Goal: Information Seeking & Learning: Check status

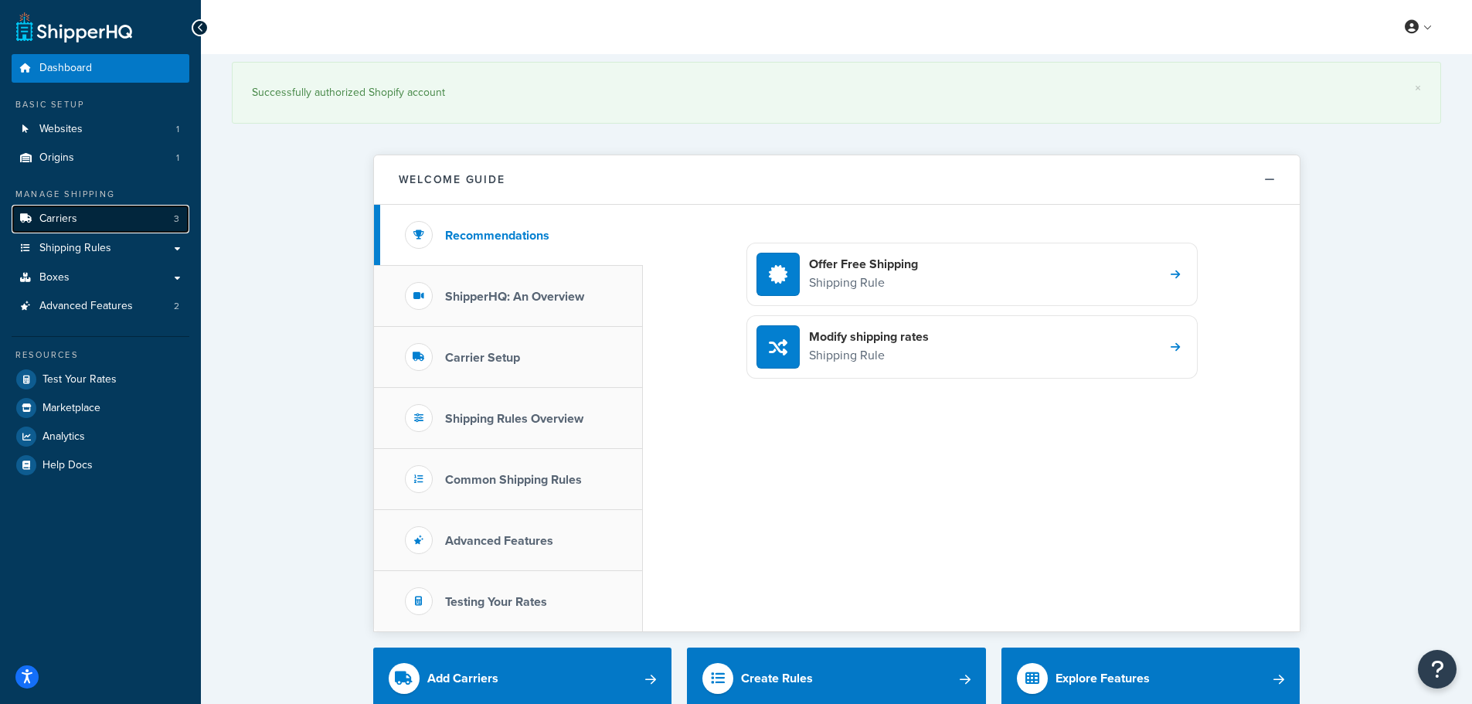
click at [80, 213] on link "Carriers 3" at bounding box center [101, 219] width 178 height 29
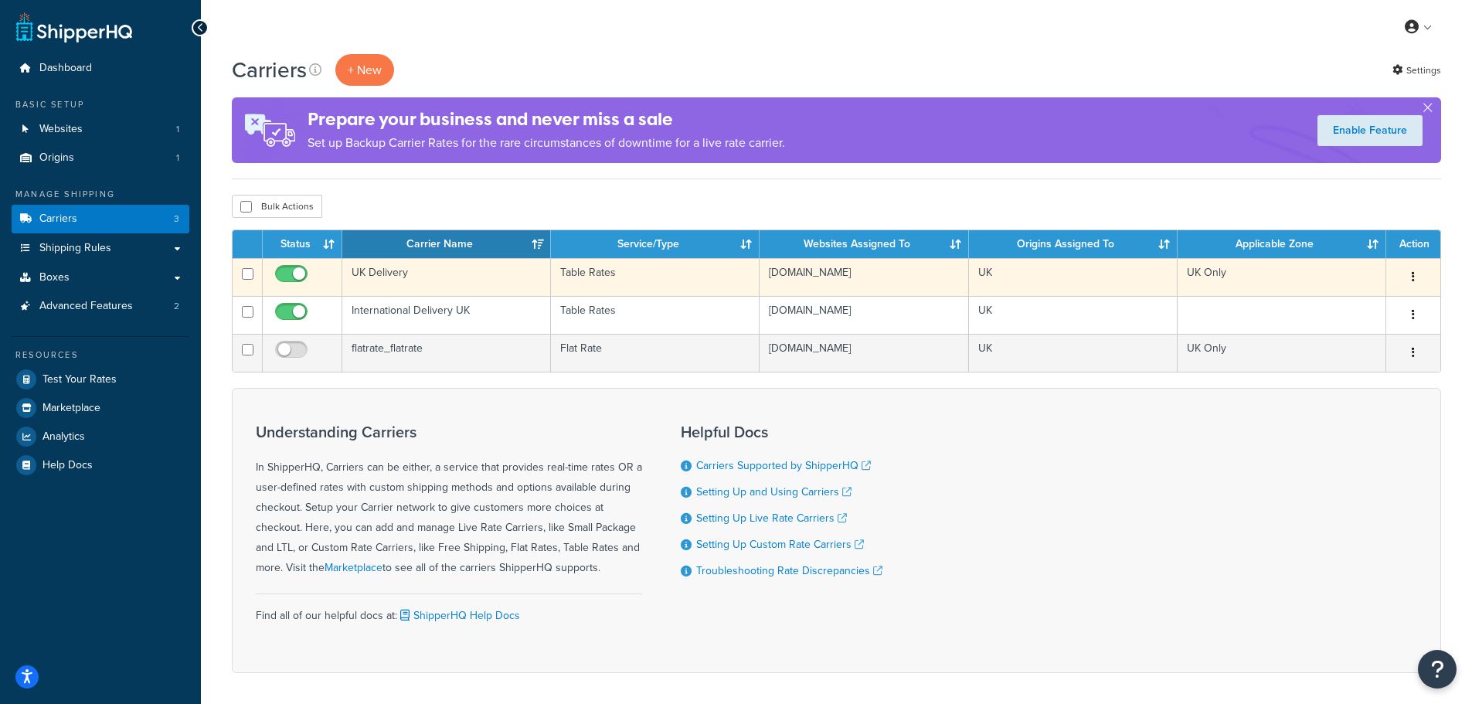
click at [360, 270] on td "UK Delivery" at bounding box center [446, 277] width 209 height 38
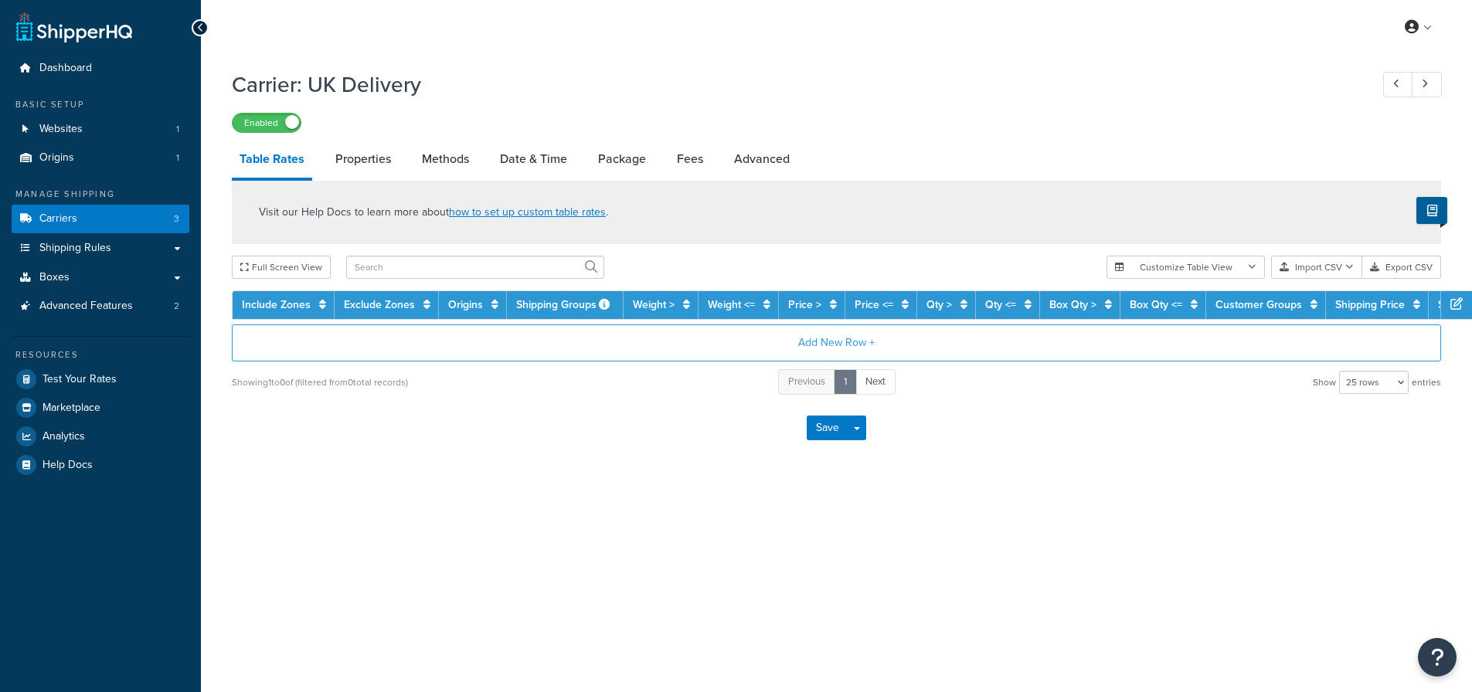
select select "25"
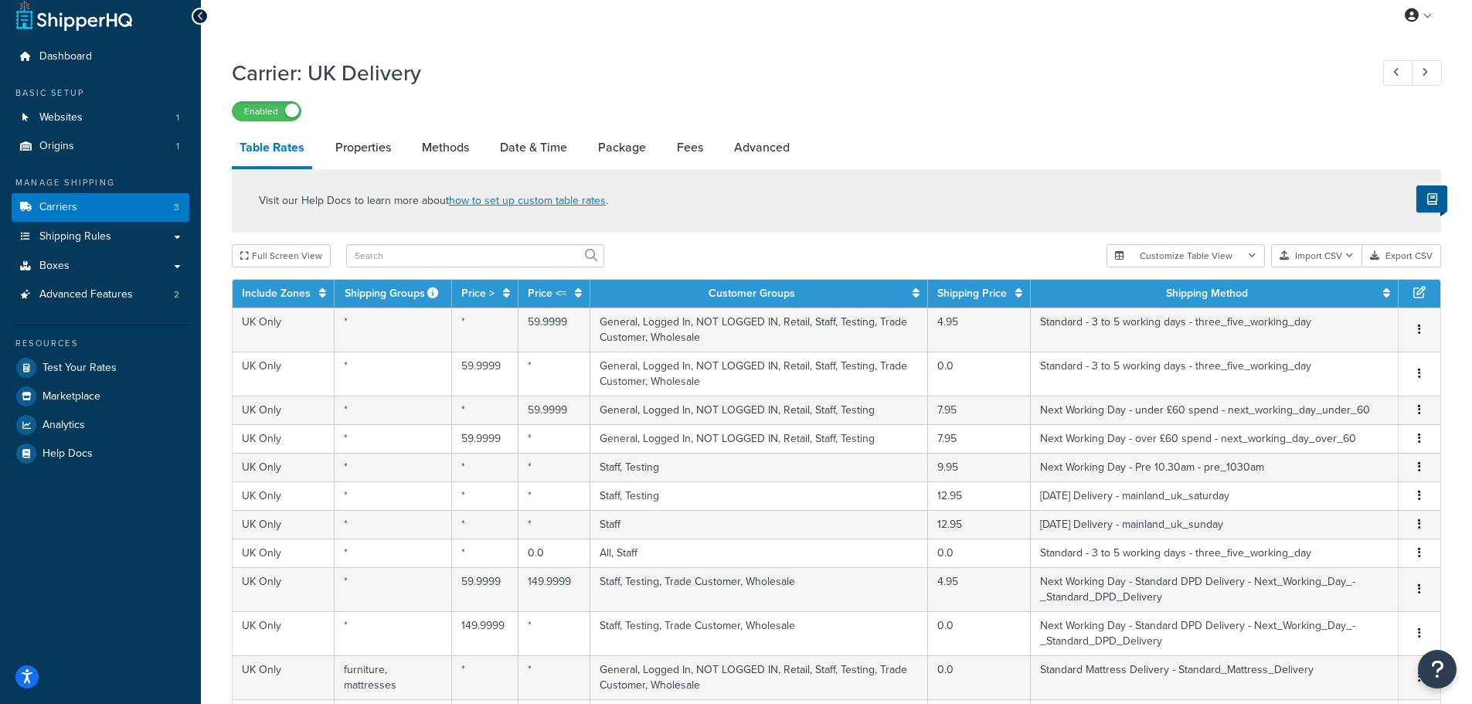
scroll to position [12, 0]
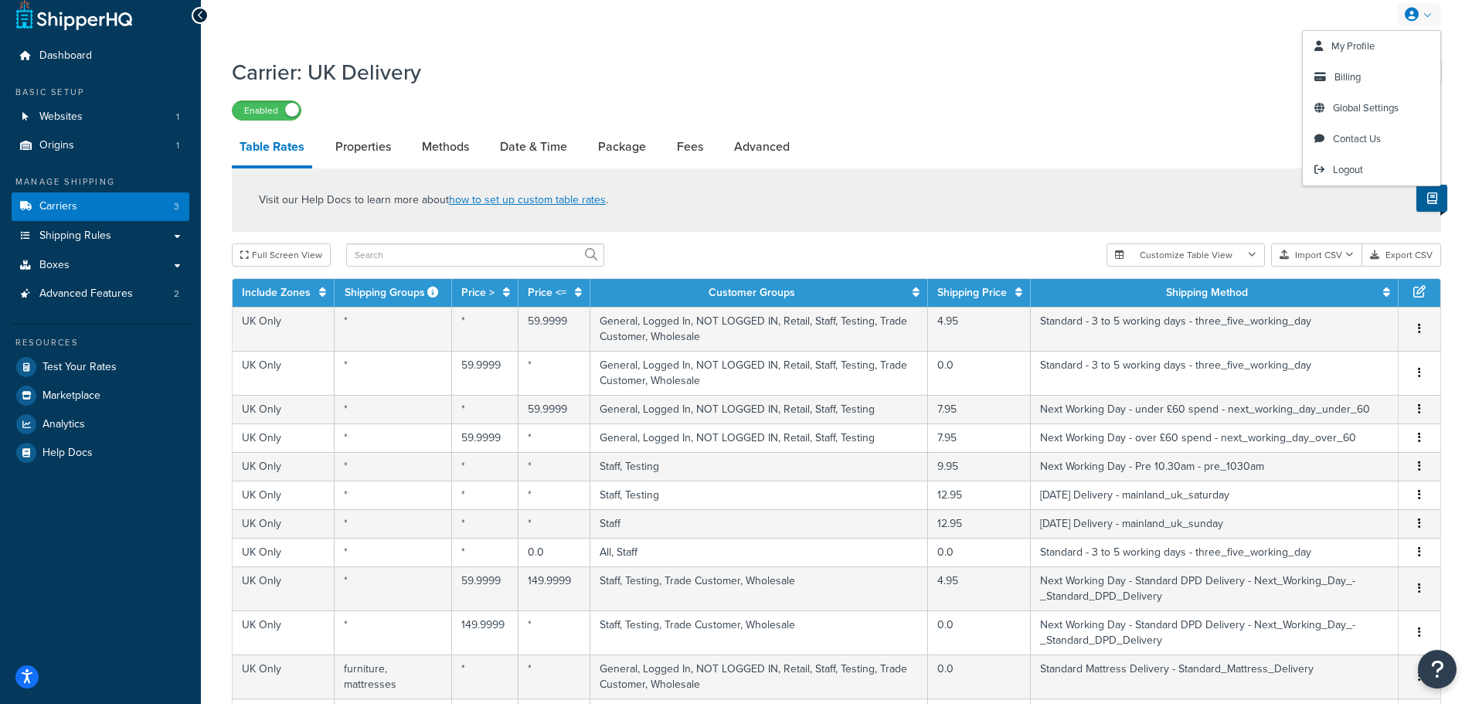
click at [1418, 14] on link at bounding box center [1419, 14] width 44 height 23
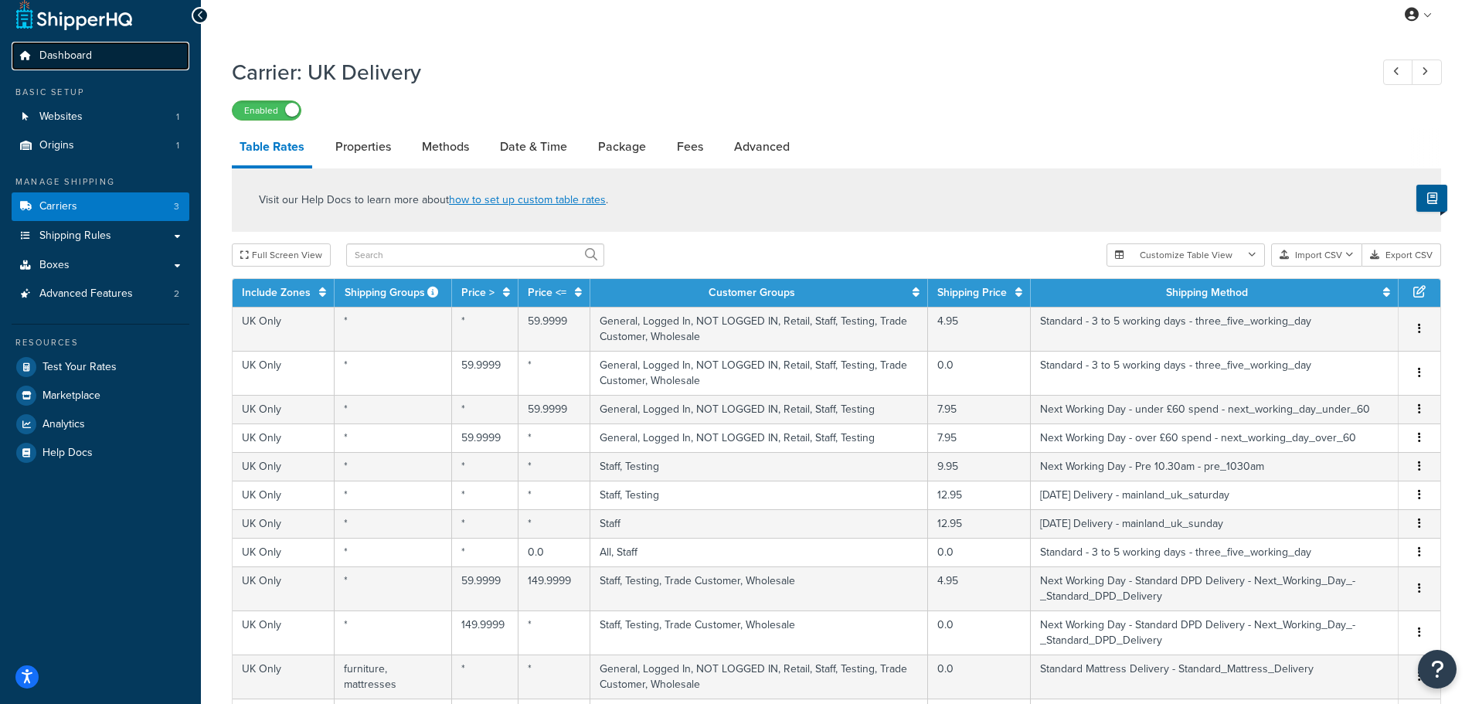
click at [77, 59] on span "Dashboard" at bounding box center [65, 55] width 53 height 13
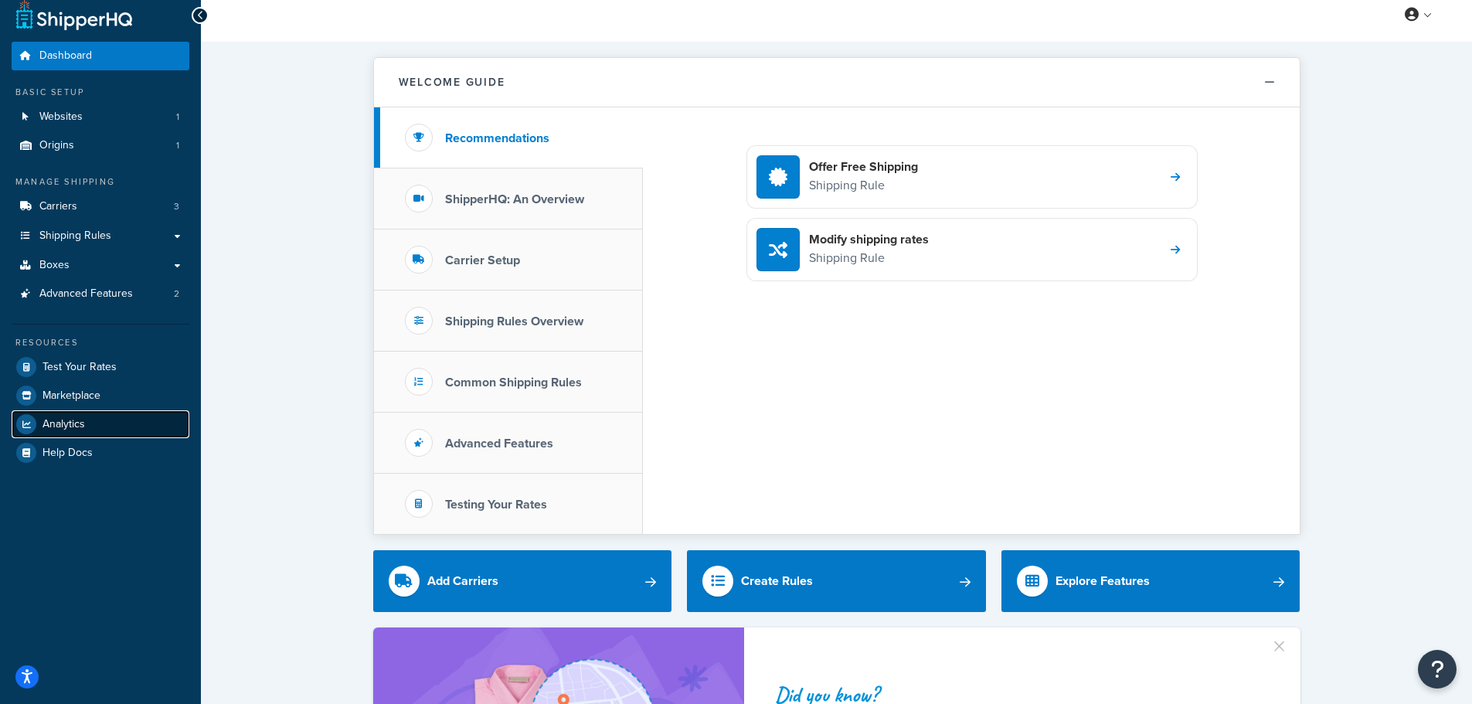
click at [74, 423] on span "Analytics" at bounding box center [63, 424] width 42 height 13
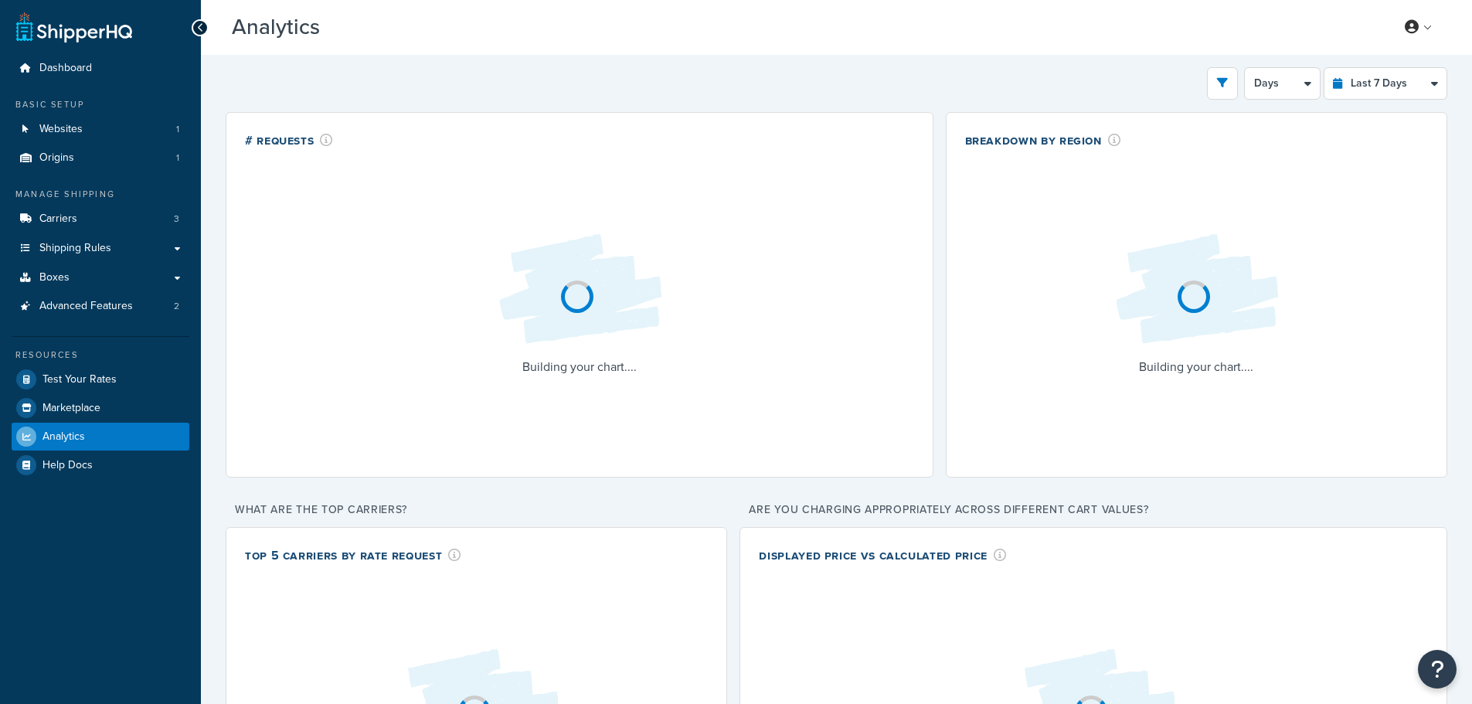
select select "last_7_days"
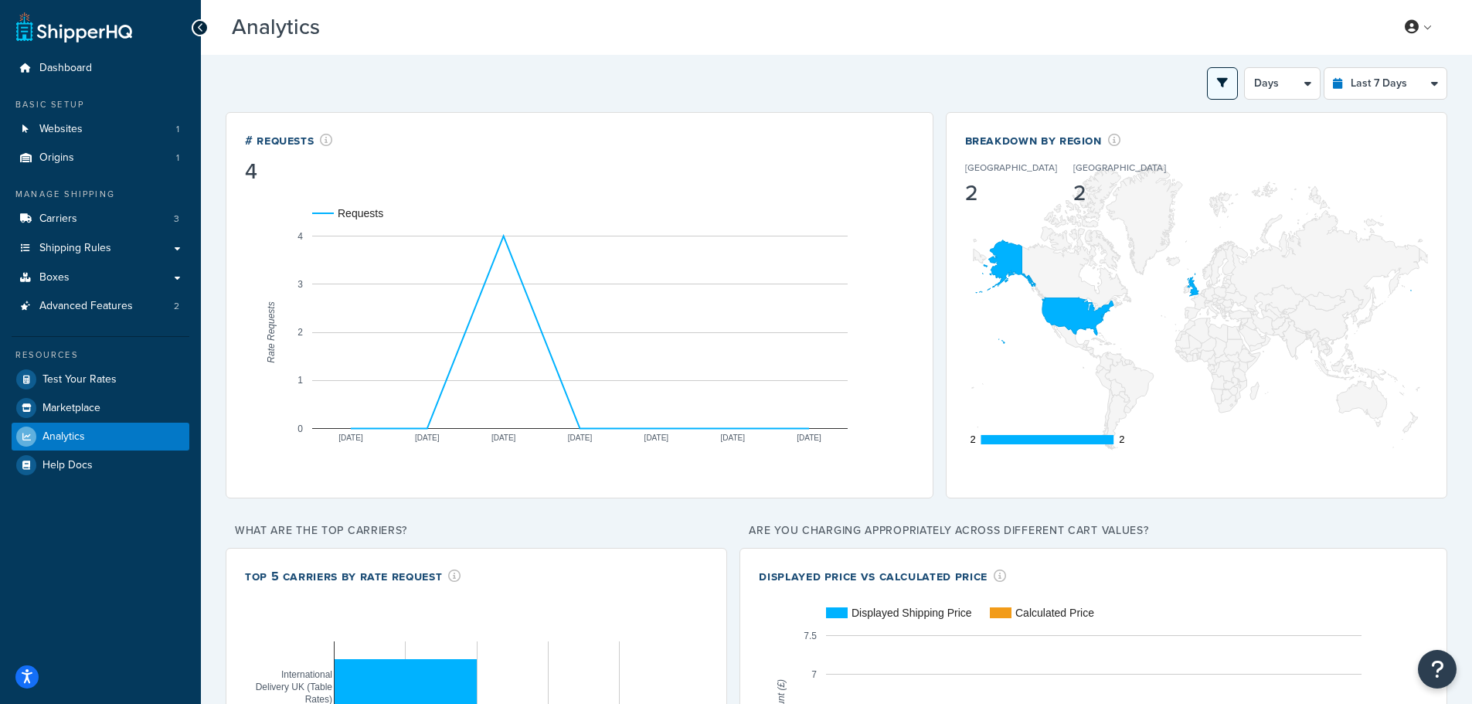
click at [1225, 86] on icon "open filter drawer" at bounding box center [1222, 82] width 11 height 11
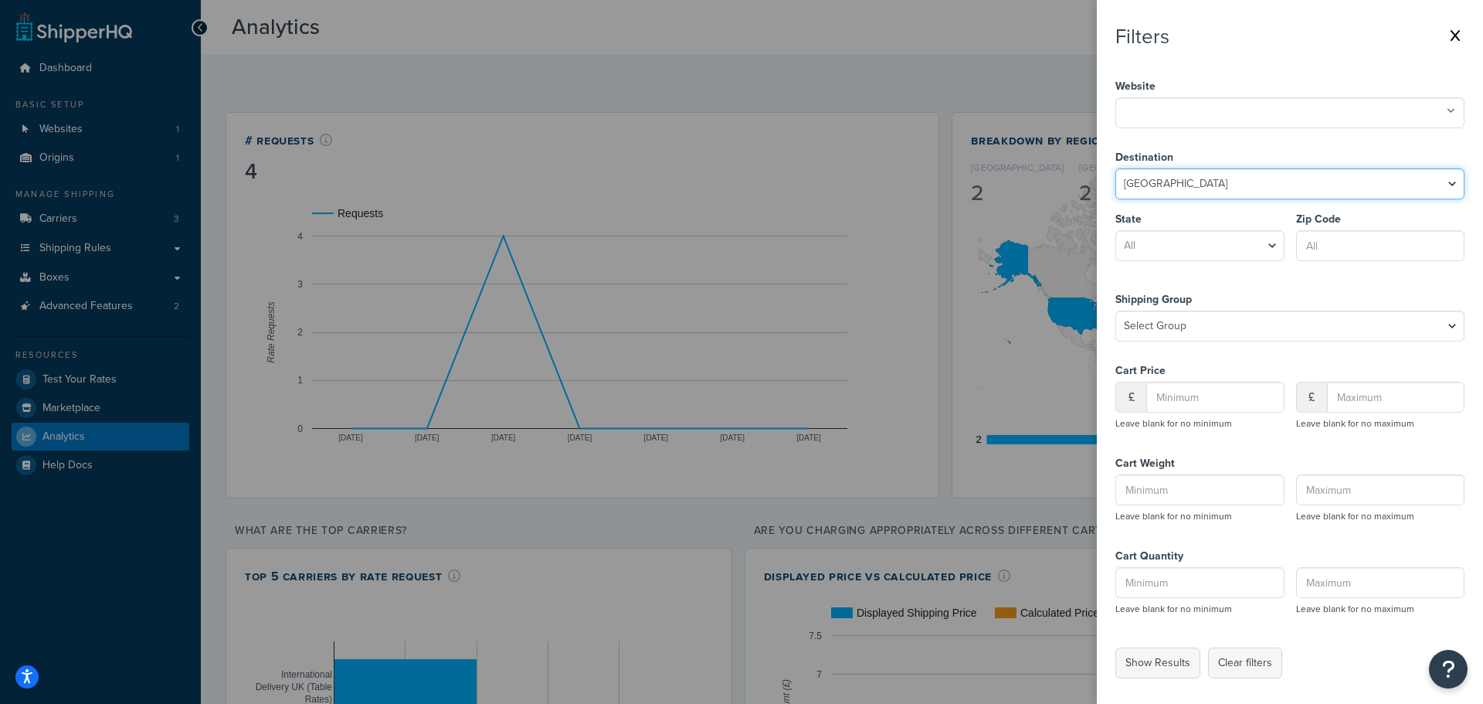
click at [1190, 181] on select "United States United Kingdom Afghanistan Åland Islands Albania Algeria American…" at bounding box center [1290, 183] width 349 height 31
select select "GB"
click at [1116, 168] on select "United States United Kingdom Afghanistan Åland Islands Albania Algeria American…" at bounding box center [1290, 183] width 349 height 31
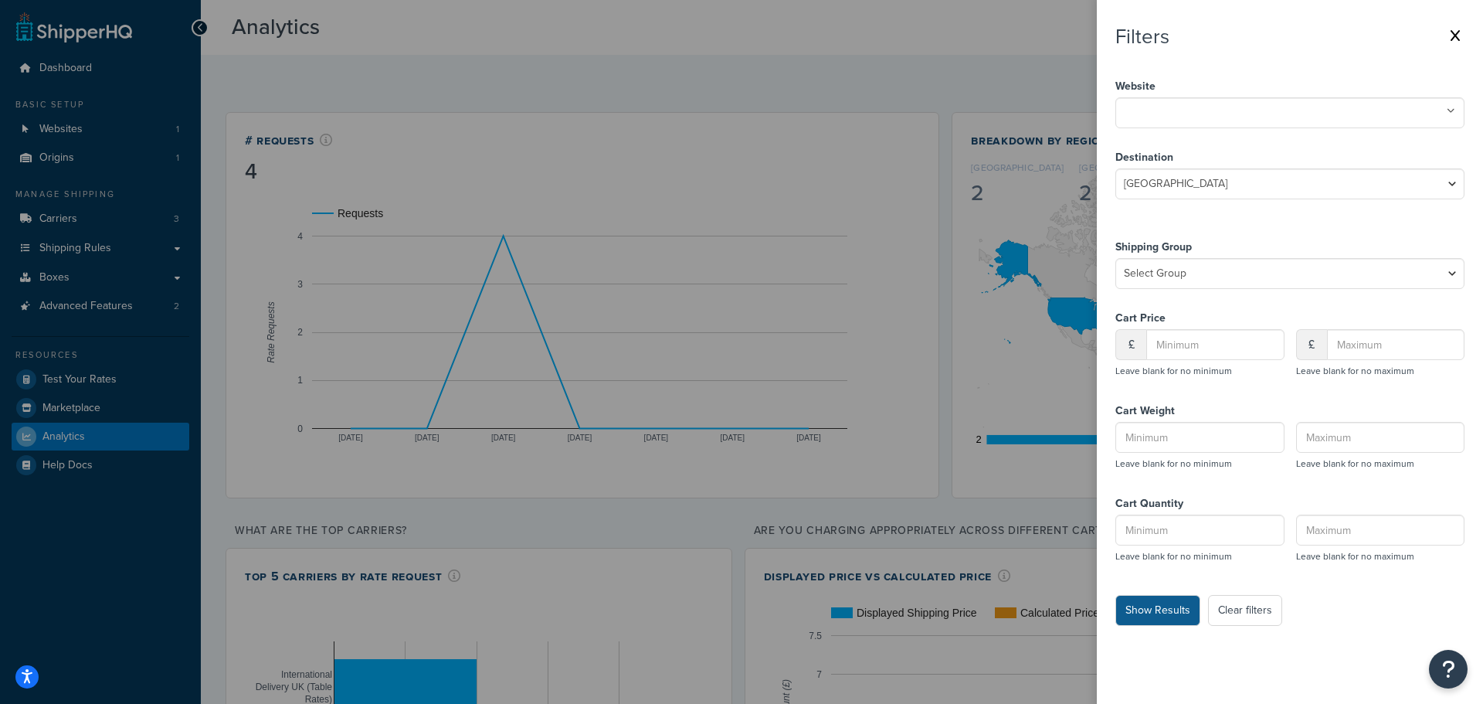
click at [1163, 600] on button "Show Results" at bounding box center [1158, 610] width 85 height 31
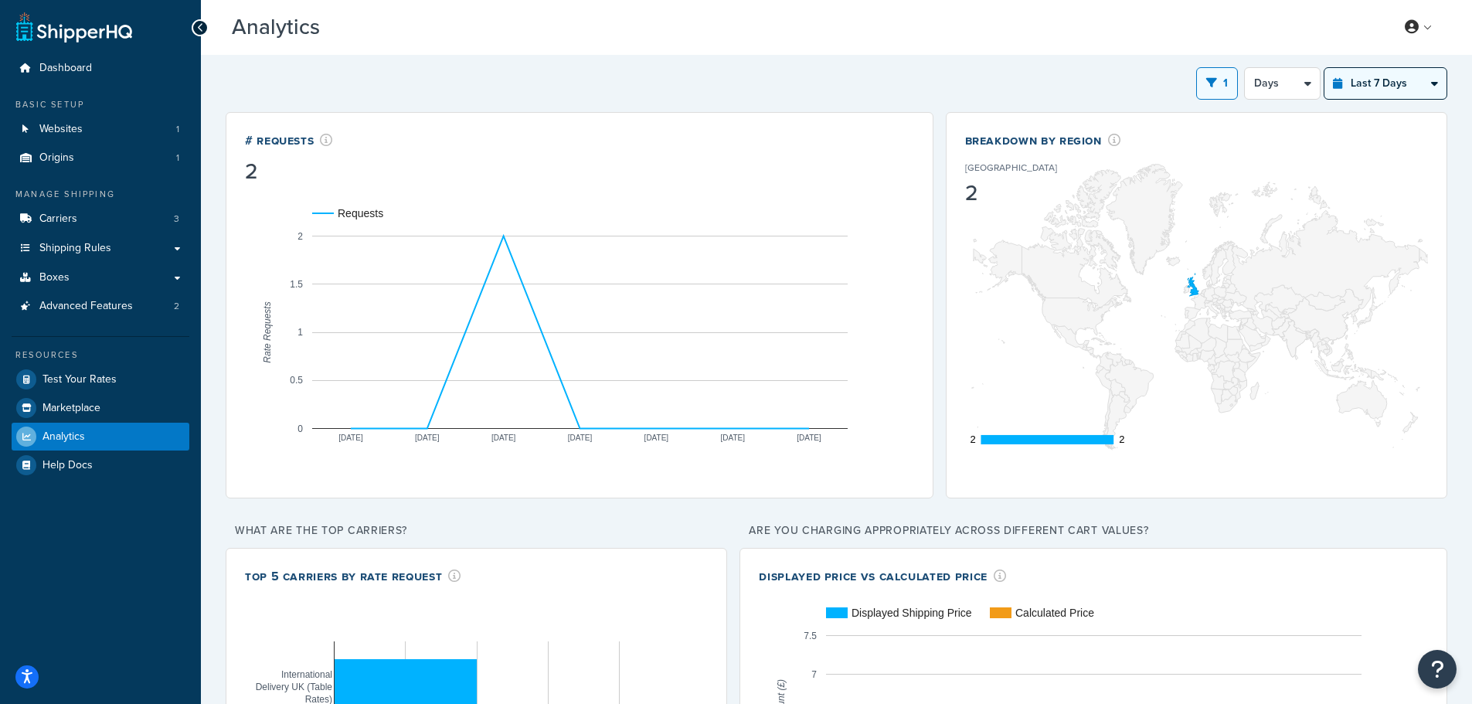
click at [1345, 90] on select "Last 24 Hours Last 7 Days Last 30 Days Last 3 Months Last 6 Months Last 12 Mont…" at bounding box center [1385, 83] width 122 height 31
select select "last_24_hours"
click at [1324, 68] on select "Last 24 Hours Last 7 Days Last 30 Days Last 3 Months Last 6 Months Last 12 Mont…" at bounding box center [1385, 83] width 122 height 31
select select "1h"
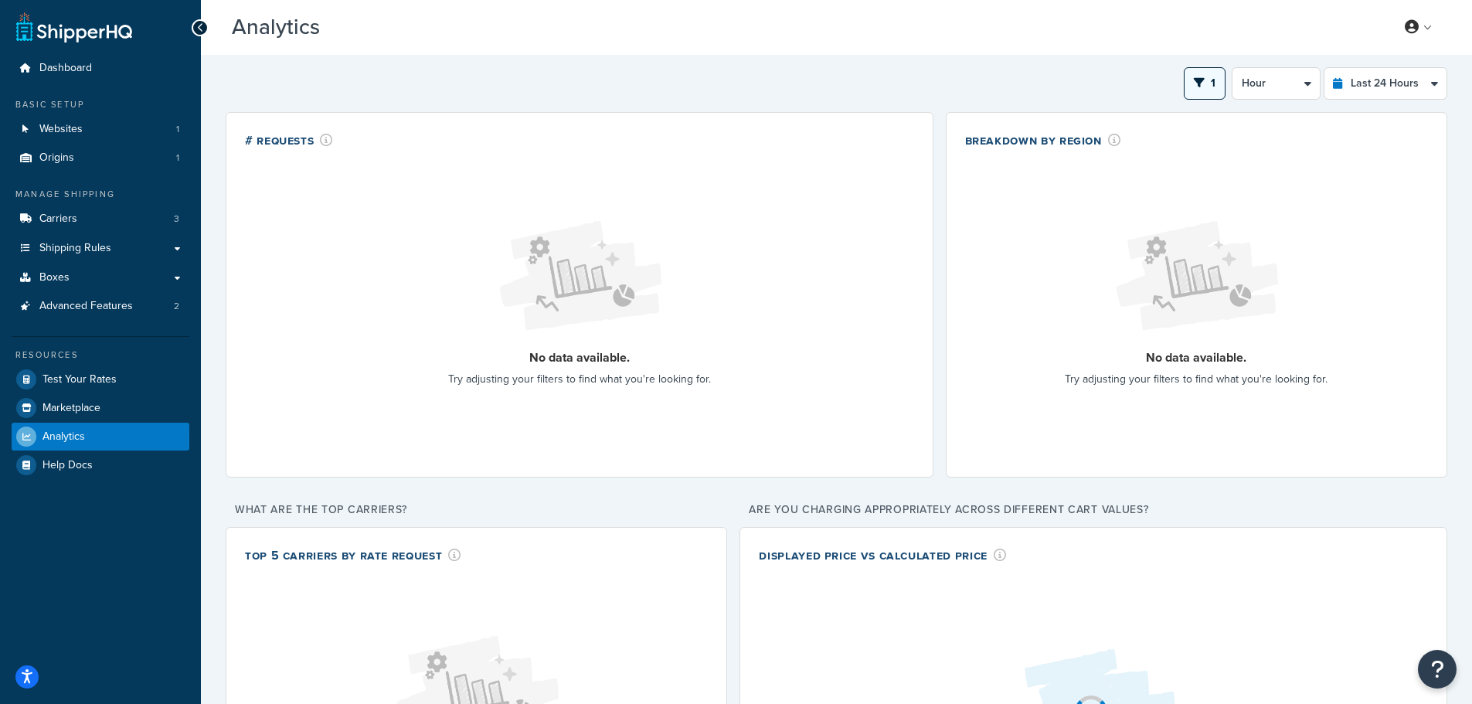
click at [1208, 90] on button "1" at bounding box center [1205, 83] width 42 height 32
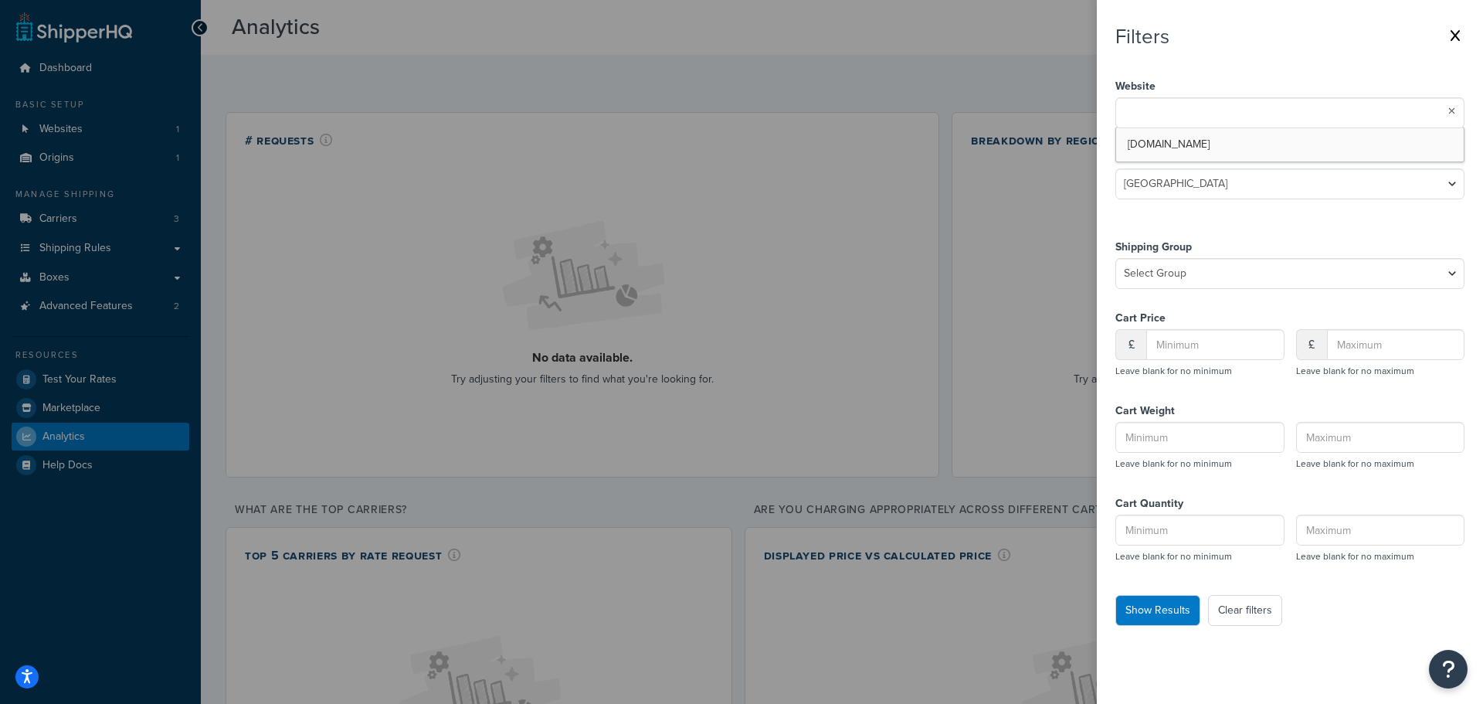
click at [1197, 112] on input "text" at bounding box center [1188, 111] width 137 height 17
click at [1177, 610] on button "Show Results" at bounding box center [1158, 610] width 85 height 31
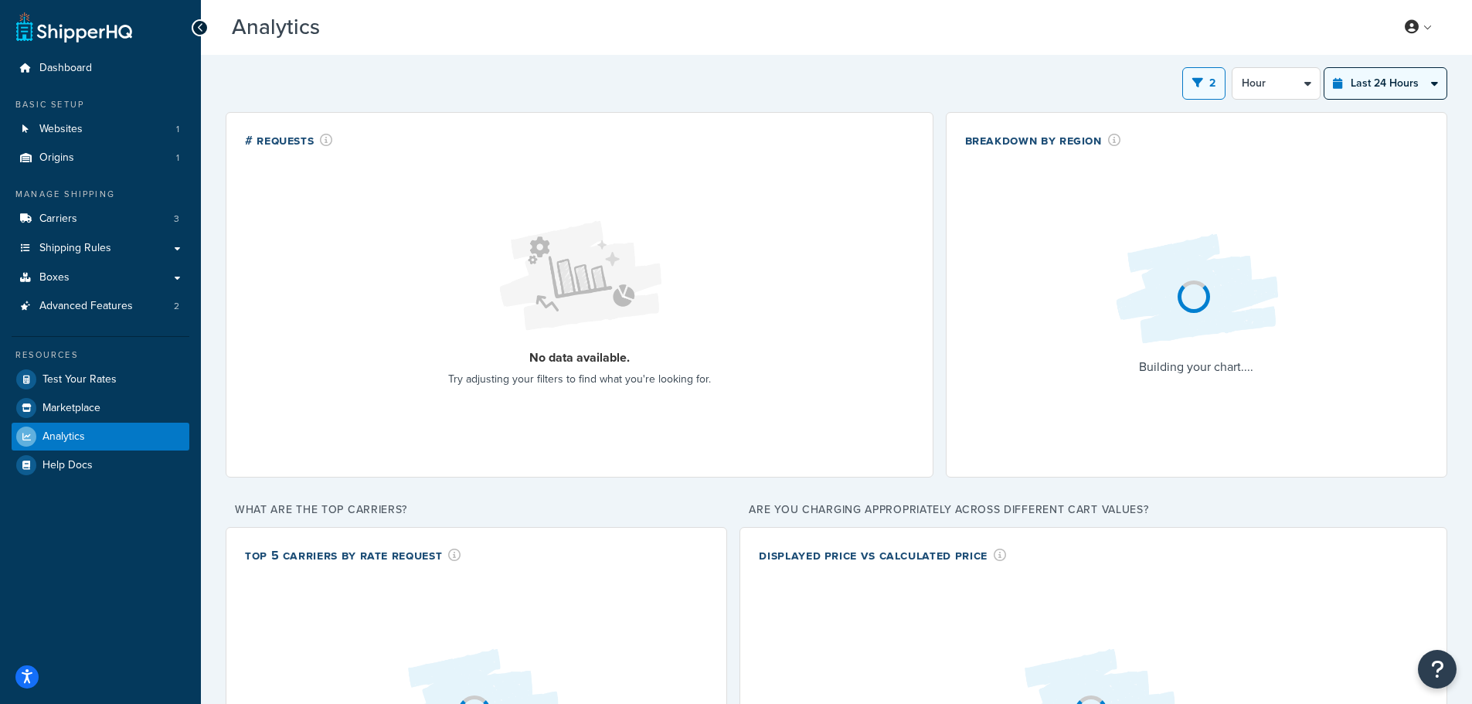
click at [1363, 88] on select "Last 24 Hours Last 7 Days Last 30 Days Last 3 Months Last 6 Months Last 12 Mont…" at bounding box center [1385, 83] width 122 height 31
select select "last_7_days"
click at [1324, 68] on select "Last 24 Hours Last 7 Days Last 30 Days Last 3 Months Last 6 Months Last 12 Mont…" at bounding box center [1385, 83] width 122 height 31
select select "1d"
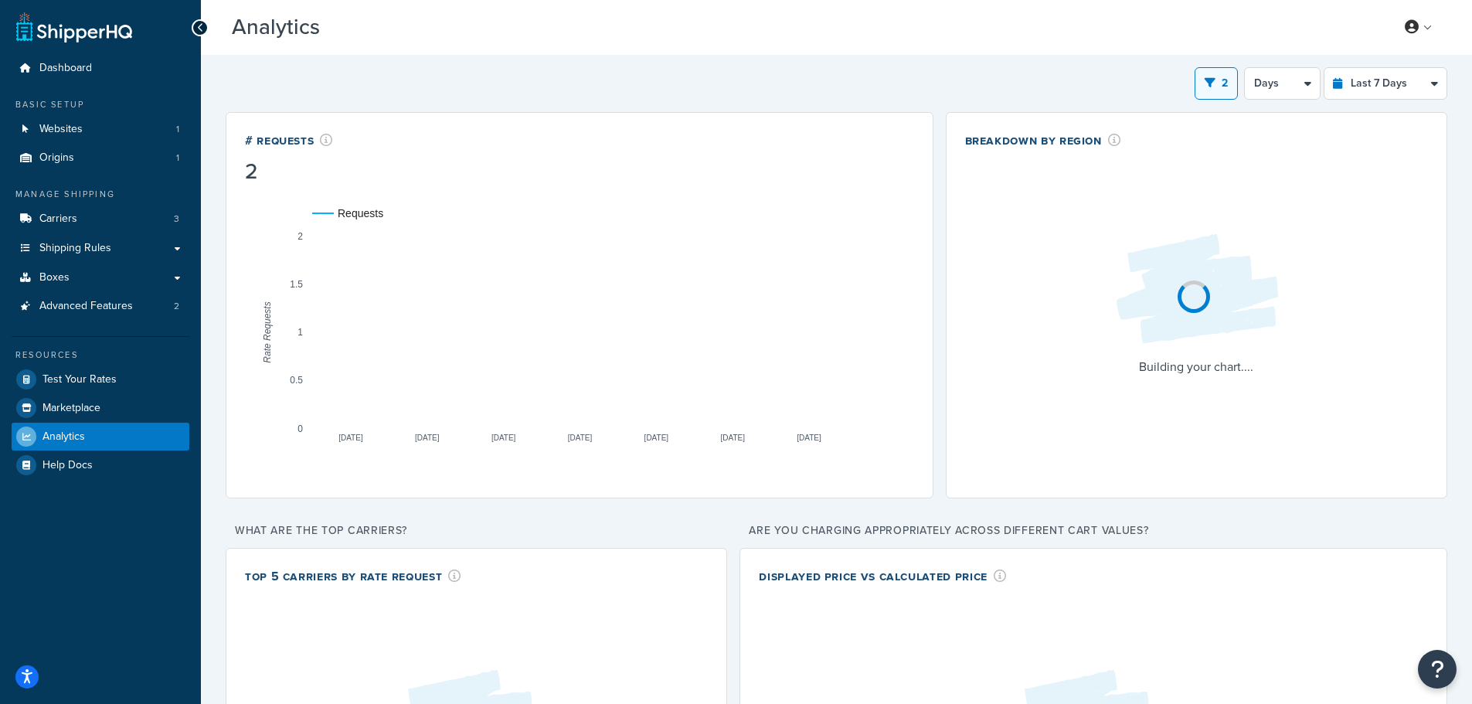
click at [978, 101] on div "2 Filters Website soak-and-sleep.myshopify.com No results found Destination Uni…" at bounding box center [836, 494] width 1221 height 855
